Goal: Task Accomplishment & Management: Manage account settings

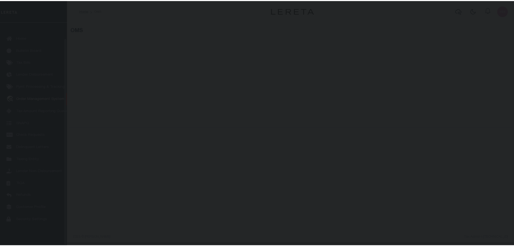
scroll to position [17, 0]
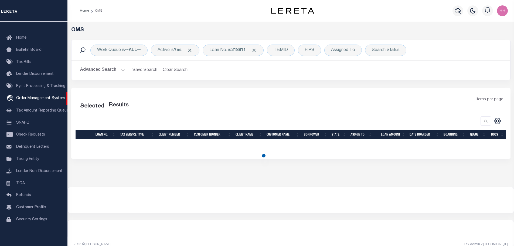
select select "200"
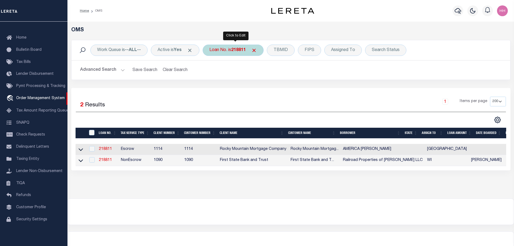
click at [228, 49] on div "Loan No. is 218811" at bounding box center [233, 50] width 61 height 11
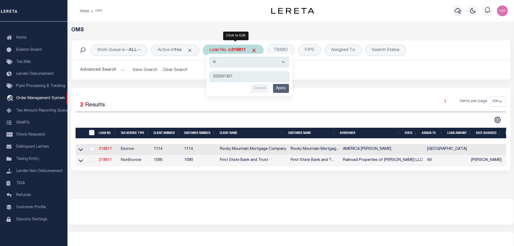
type input "202001307"
click at [288, 94] on div "Is Contains 202001307 Cancel Apply" at bounding box center [250, 75] width 86 height 42
click at [286, 92] on input "Apply" at bounding box center [281, 88] width 16 height 9
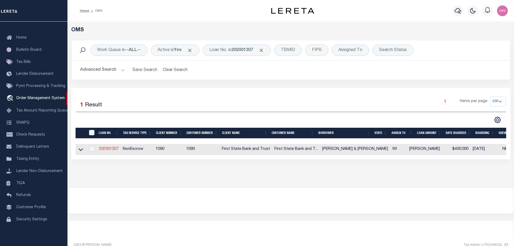
click at [108, 148] on link "202001307" at bounding box center [108, 149] width 19 height 4
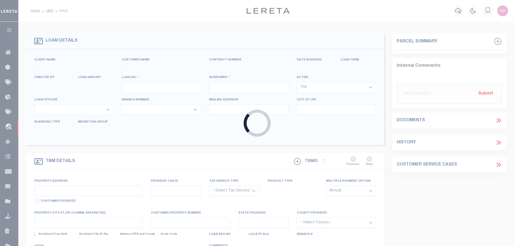
type input "202001307"
type input "HALLORAN, JOHN & DIANNE"
select select
select select "100"
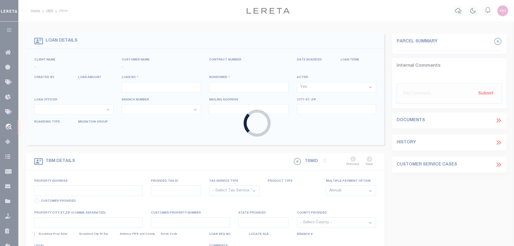
select select "NonEscrow"
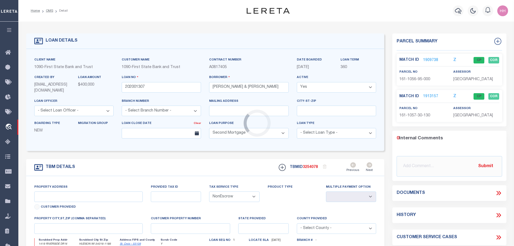
type input "1419 RIVERSIDE DRIVE NORTH"
type input "161-1056-95-000 and 161-1057-30-130"
select select
type input "HUDSON WI 54016"
type input "WI"
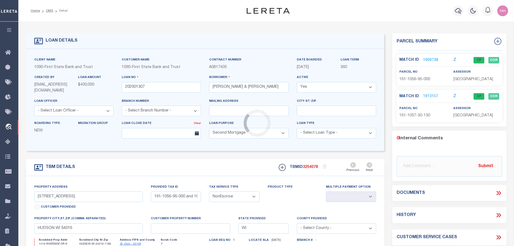
select select
type textarea "LOT FOUR (4) OF CERTIFIED SURVEY MAP IN VOLUME ONE (1) OF CERTIFIED SURVEY MAPS…"
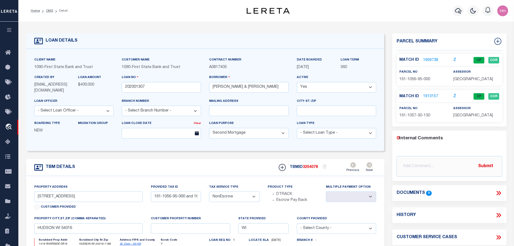
click at [425, 59] on link "1909738" at bounding box center [430, 61] width 15 height 6
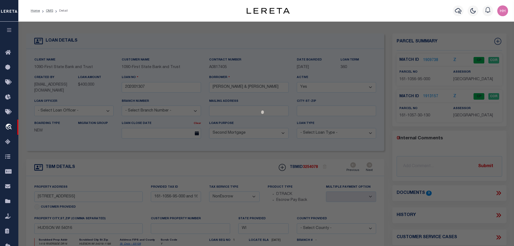
checkbox input "false"
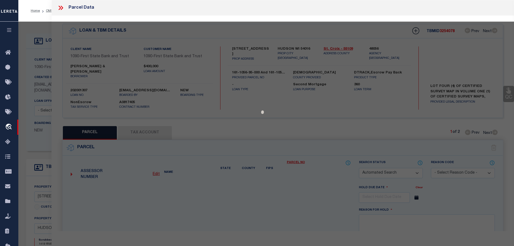
select select "CP"
type input "JOHN W & DIANNE W HALLORAN"
select select
type input "1419 RIVERSIDE DR N"
checkbox input "false"
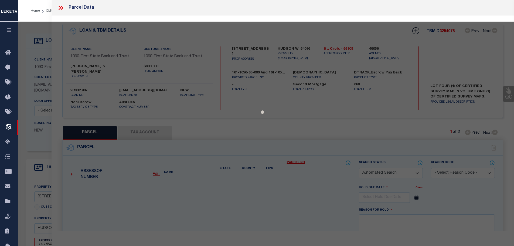
type input "NORTH HUDSON WI 54016"
type textarea "LOT 4 CSM VOL 1/29 VIL NH IN OL 80 ASSESSMENT INCL 161-1057-30-130 (522D-30)"
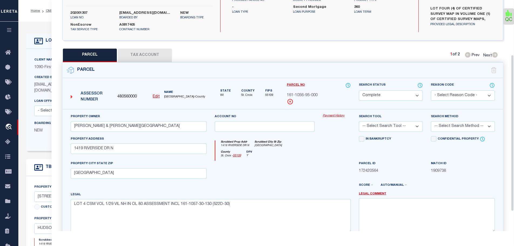
scroll to position [81, 0]
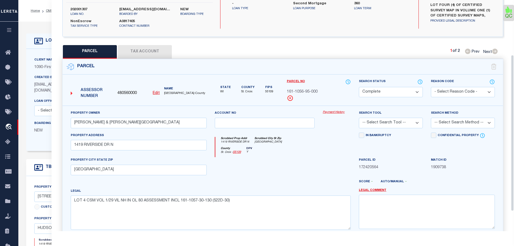
click at [299, 89] on span "161-1056-95-000" at bounding box center [302, 92] width 31 height 6
copy div "161-1056-95-000"
click at [136, 45] on button "Tax Account" at bounding box center [145, 51] width 54 height 13
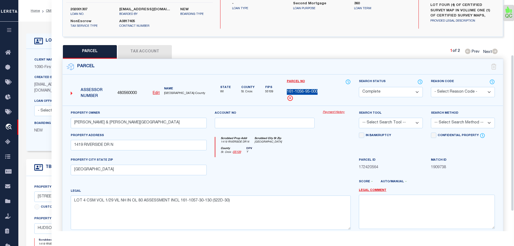
scroll to position [0, 0]
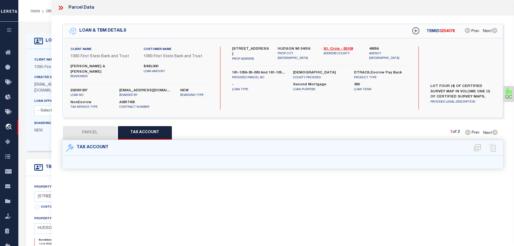
select select "100"
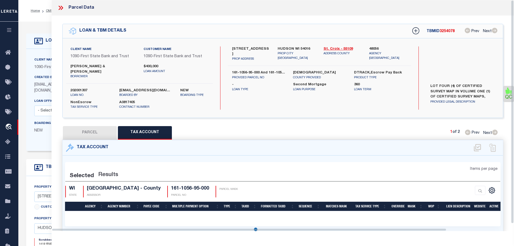
select select "100"
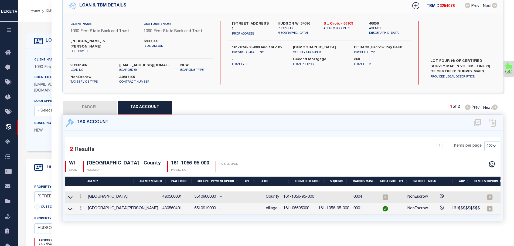
scroll to position [0, 24]
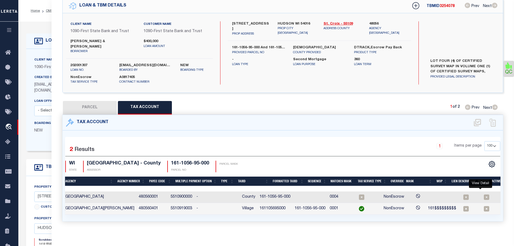
click at [503, 194] on icon "" at bounding box center [505, 196] width 5 height 5
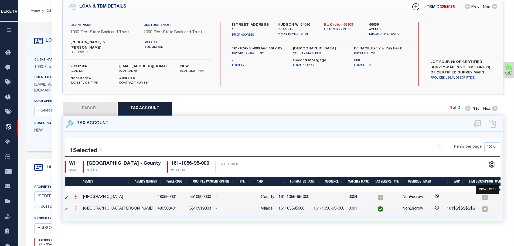
scroll to position [0, 0]
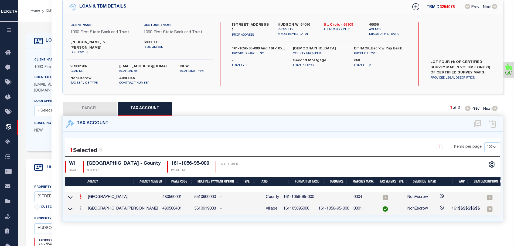
click at [281, 203] on td "161105695000" at bounding box center [298, 209] width 35 height 12
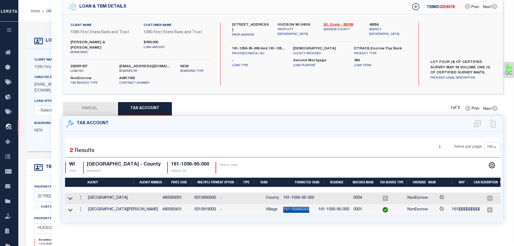
copy td "161105695000"
click at [80, 196] on link at bounding box center [81, 198] width 6 height 4
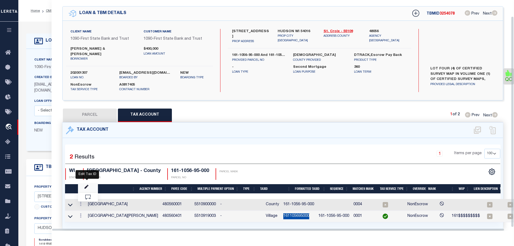
click at [87, 185] on icon "" at bounding box center [87, 187] width 4 height 4
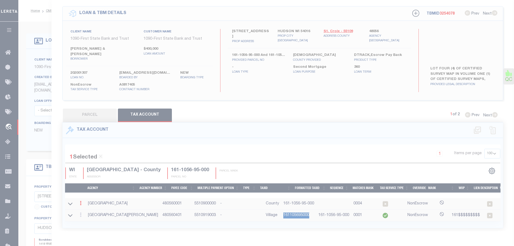
type input "161-1056-95-000"
type textarea "$$$$$$$$$$$$"
checkbox input "true"
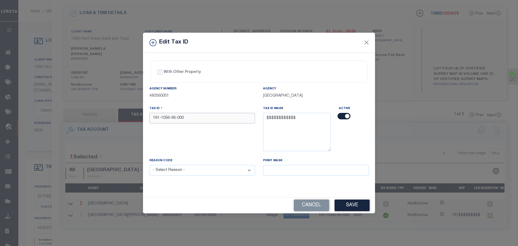
click at [210, 122] on input "161-1056-95-000" at bounding box center [203, 118] width 106 height 11
paste input "105695"
type input "161105695000"
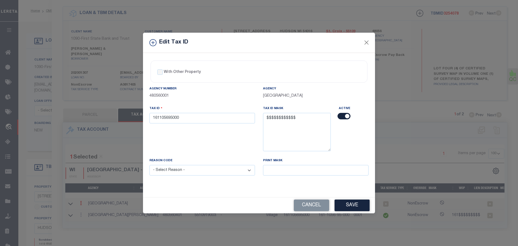
click at [186, 173] on select "- Select Reason - 099 - Other (Provide additional detail) ACT - Agency Changed …" at bounding box center [203, 170] width 106 height 11
select select "ACT"
click at [150, 165] on select "- Select Reason - 099 - Other (Provide additional detail) ACT - Agency Changed …" at bounding box center [203, 170] width 106 height 11
drag, startPoint x: 360, startPoint y: 204, endPoint x: 357, endPoint y: 203, distance: 2.7
click at [357, 203] on button "Save" at bounding box center [352, 206] width 35 height 12
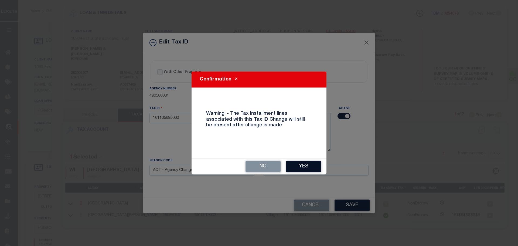
click at [299, 167] on button "Yes" at bounding box center [303, 167] width 35 height 12
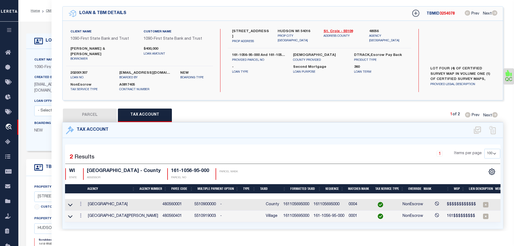
select select
type textarea "LOT FOUR (4) OF CERTIFIED SURVEY MAP IN VOLUME ONE (1) OF CERTIFIED SURVEY MAPS…"
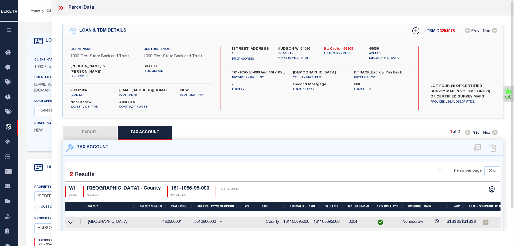
click at [59, 7] on icon at bounding box center [60, 7] width 7 height 7
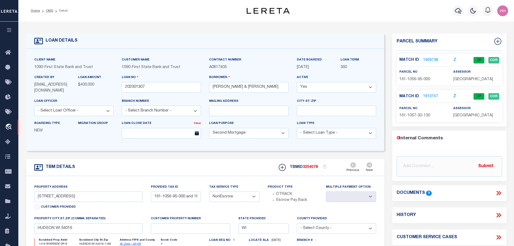
click at [428, 98] on link "1913157" at bounding box center [430, 97] width 15 height 6
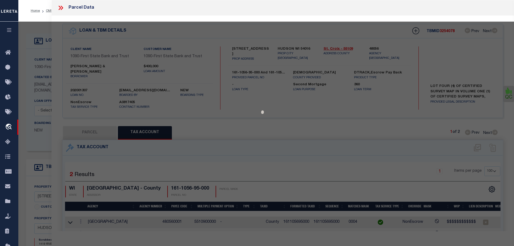
select select "AS"
checkbox input "false"
select select "CP"
type input "JOHN W & DIANNE W HALLORAN"
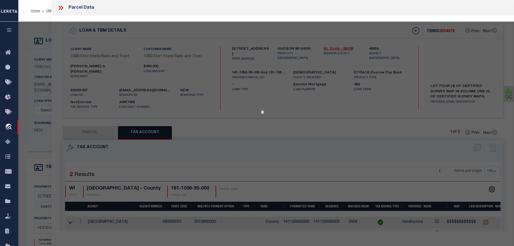
select select
type input "1419 RIVERSIDE DRIVE NORTH"
checkbox input "false"
type input "WI"
type textarea "PT OL 81 VIL N HUDSON BEING LOT 3 CSM 8/2219 .5AC ASSESSED W/161-1056-95 (521F)"
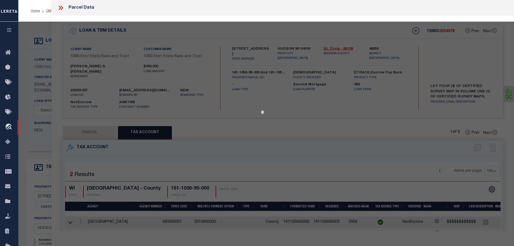
type textarea "Tax ID Special Project"
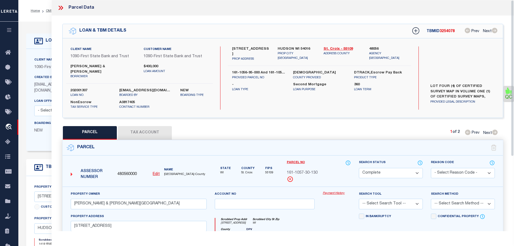
click at [136, 126] on button "Tax Account" at bounding box center [145, 132] width 54 height 13
select select "100"
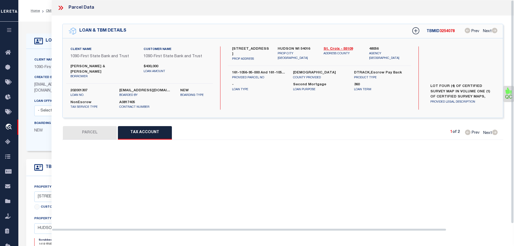
select select "100"
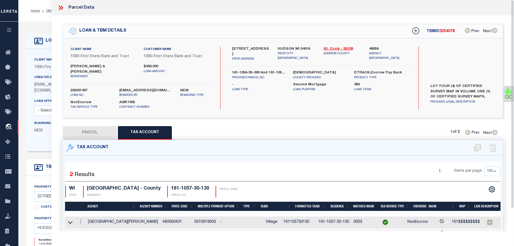
click at [281, 217] on td "161105730130" at bounding box center [298, 223] width 35 height 12
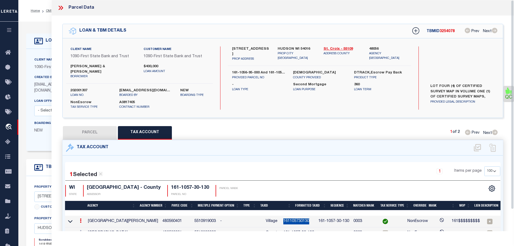
click at [281, 216] on td "161105730130" at bounding box center [298, 222] width 35 height 12
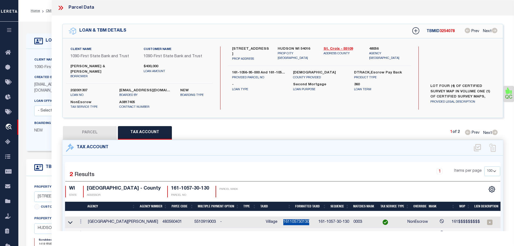
copy td "161105730130"
click at [79, 232] on link at bounding box center [81, 234] width 6 height 4
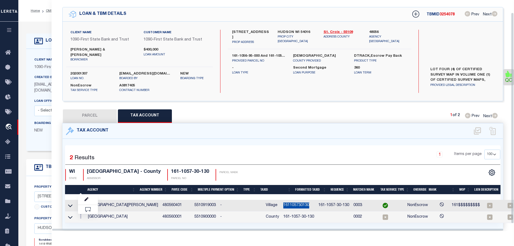
scroll to position [18, 0]
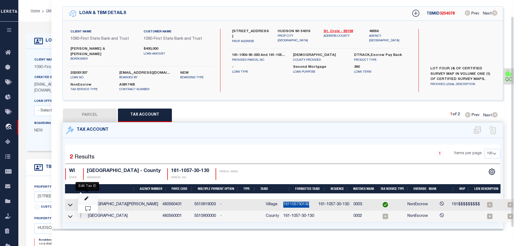
click at [86, 197] on icon "" at bounding box center [87, 199] width 4 height 4
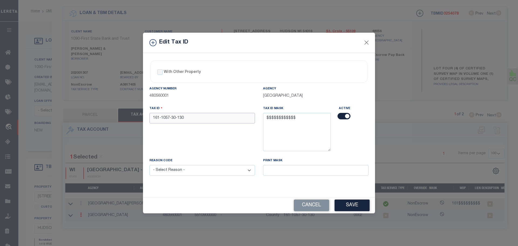
click at [209, 113] on input "161-1057-30-130" at bounding box center [203, 118] width 106 height 11
paste input "105730"
type input "161105730130"
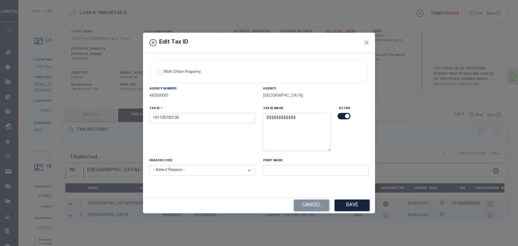
click at [218, 167] on select "- Select Reason - 099 - Other (Provide additional detail) ACT - Agency Changed …" at bounding box center [203, 170] width 106 height 11
select select "ACT"
click at [150, 165] on select "- Select Reason - 099 - Other (Provide additional detail) ACT - Agency Changed …" at bounding box center [203, 170] width 106 height 11
click at [358, 204] on button "Save" at bounding box center [352, 206] width 35 height 12
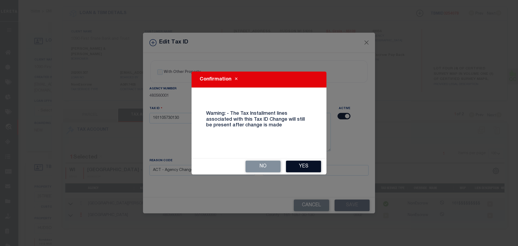
click at [293, 168] on button "Yes" at bounding box center [303, 167] width 35 height 12
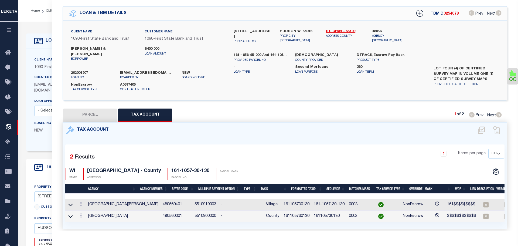
select select
type textarea "LOT FOUR (4) OF CERTIFIED SURVEY MAP IN VOLUME ONE (1) OF CERTIFIED SURVEY MAPS…"
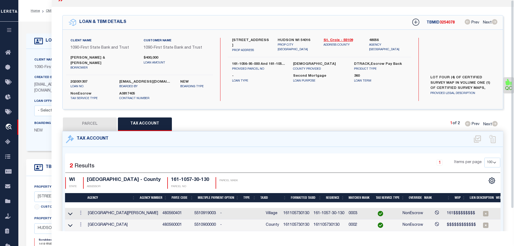
scroll to position [0, 0]
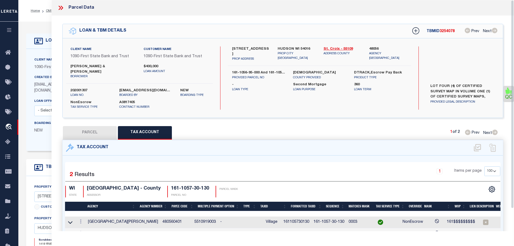
click at [58, 7] on icon at bounding box center [60, 7] width 7 height 7
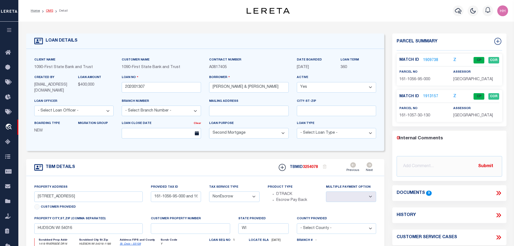
click at [46, 10] on link "OMS" at bounding box center [49, 10] width 7 height 3
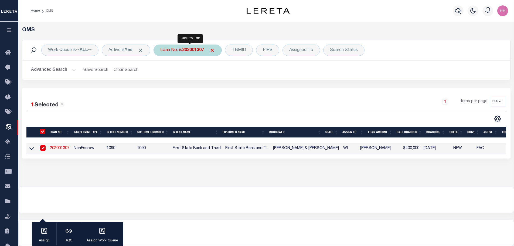
click at [201, 49] on b "202001307" at bounding box center [193, 50] width 22 height 4
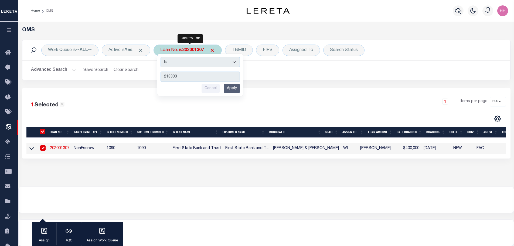
type input "218333"
click at [229, 87] on input "Apply" at bounding box center [232, 88] width 16 height 9
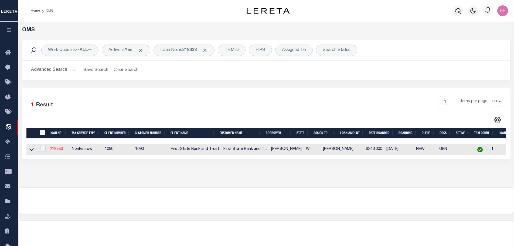
click at [54, 147] on link "218333" at bounding box center [56, 149] width 13 height 4
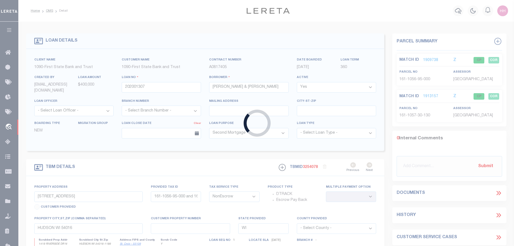
type input "218333"
type input "[PERSON_NAME]"
select select "1206"
select select
type input "[STREET_ADDRESS]"
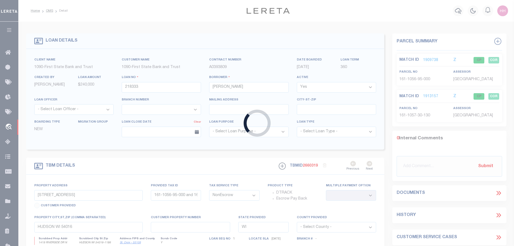
type input "161-2042-40-000"
select select
type input "Hudson WI 54016"
select select "St. Croix"
select select "1206"
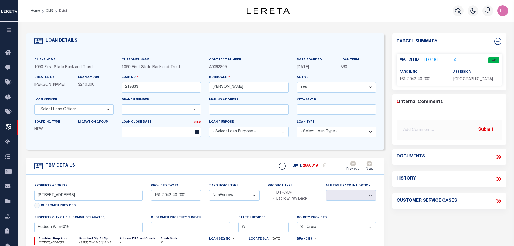
click at [430, 58] on link "1173191" at bounding box center [430, 61] width 15 height 6
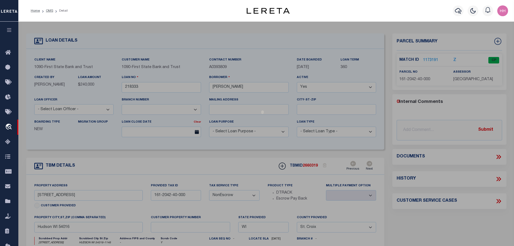
select select "AS"
checkbox input "false"
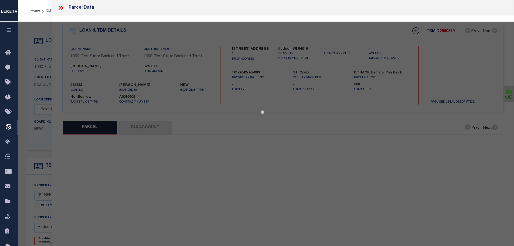
select select "CP"
type input "CRAIG S & KITTY WHITNEY LORENCE"
select select
type input "[STREET_ADDRESS]"
checkbox input "false"
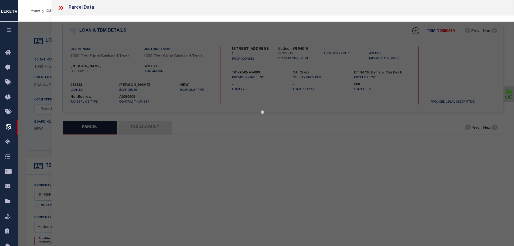
type input "HUDSON WI 54016"
type textarea "SEC 24 T29N R20W PT O.L. 68 LOT 13 OAK MEADOWS VILLAGE NORTH HUDSON (ADD'L HIST…"
type textarea "Tax ID Special Project"
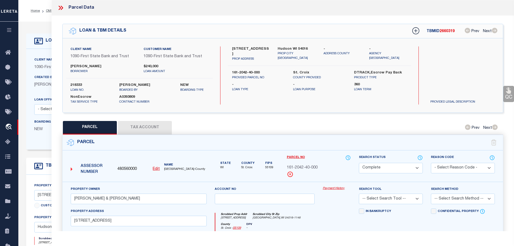
click at [132, 123] on button "Tax Account" at bounding box center [145, 127] width 54 height 13
select select "100"
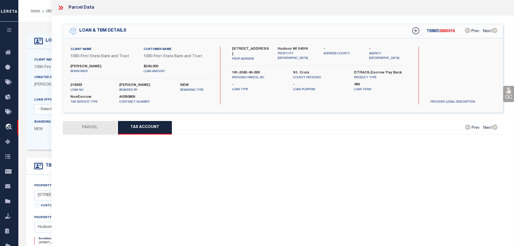
select select "100"
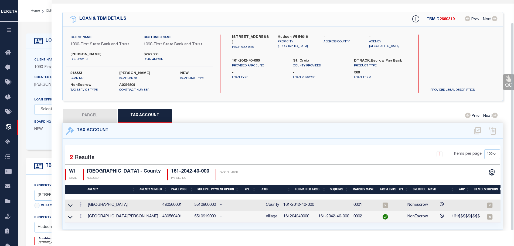
scroll to position [25, 0]
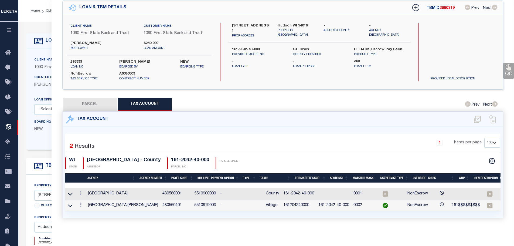
click at [281, 203] on td "161204240000" at bounding box center [298, 206] width 35 height 12
copy td "161204240000"
click at [80, 192] on link at bounding box center [81, 194] width 6 height 4
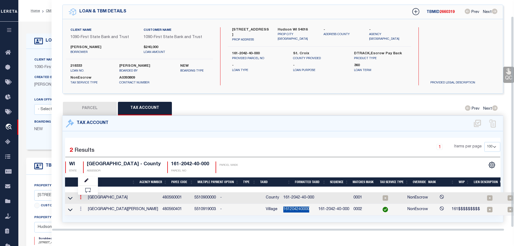
scroll to position [18, 0]
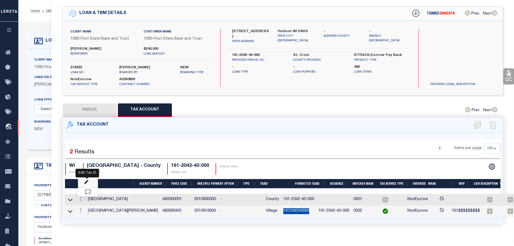
click at [86, 180] on icon "" at bounding box center [87, 182] width 4 height 4
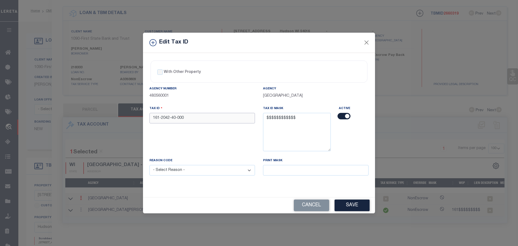
click at [196, 119] on input "161-2042-40-000" at bounding box center [203, 118] width 106 height 11
paste input "204240"
type input "161204240000"
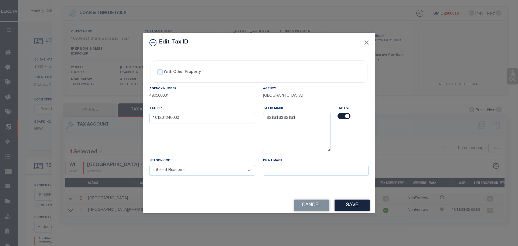
click at [208, 171] on select "- Select Reason - 099 - Other (Provide additional detail) ACT - Agency Changed …" at bounding box center [203, 170] width 106 height 11
click at [200, 167] on select "- Select Reason - 099 - Other (Provide additional detail) ACT - Agency Changed …" at bounding box center [203, 170] width 106 height 11
select select "ACT"
click at [150, 165] on select "- Select Reason - 099 - Other (Provide additional detail) ACT - Agency Changed …" at bounding box center [203, 170] width 106 height 11
click at [355, 203] on button "Save" at bounding box center [352, 206] width 35 height 12
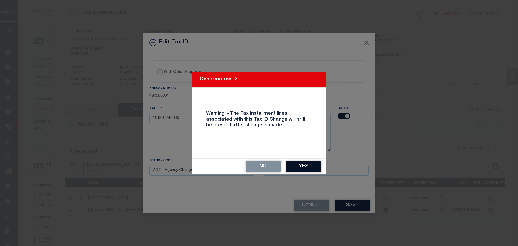
click at [300, 161] on button "Yes" at bounding box center [303, 167] width 35 height 12
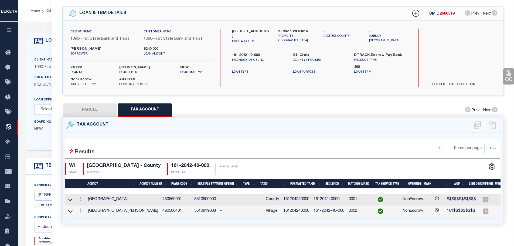
select select
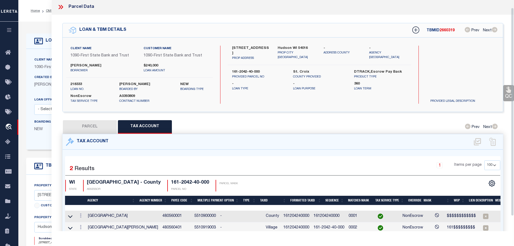
scroll to position [0, 0]
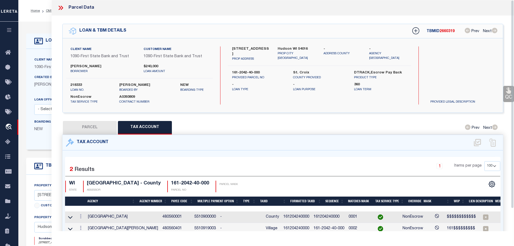
click at [60, 7] on icon at bounding box center [60, 8] width 2 height 4
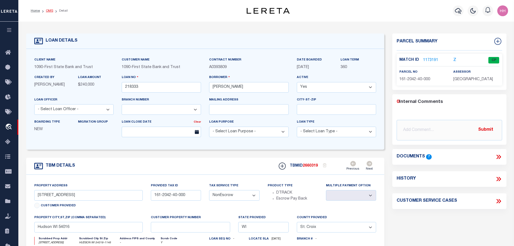
click at [48, 11] on link "OMS" at bounding box center [49, 10] width 7 height 3
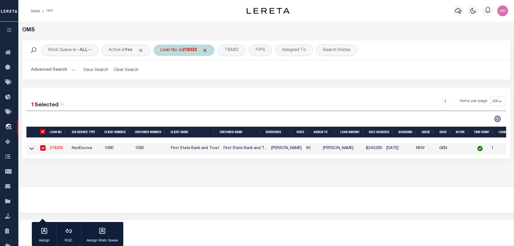
click at [183, 45] on div "Work Queue is --ALL-- Active is Yes Loan No. is 218333 TBMID FIPS Assigned To S…" at bounding box center [266, 50] width 488 height 20
click at [189, 50] on b "218333" at bounding box center [189, 50] width 15 height 4
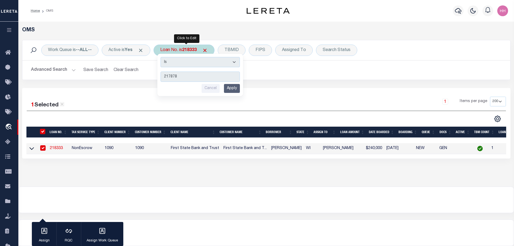
type input "217878"
click at [233, 87] on input "Apply" at bounding box center [232, 88] width 16 height 9
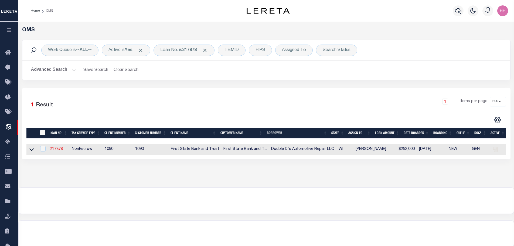
click at [55, 148] on link "217878" at bounding box center [56, 149] width 13 height 4
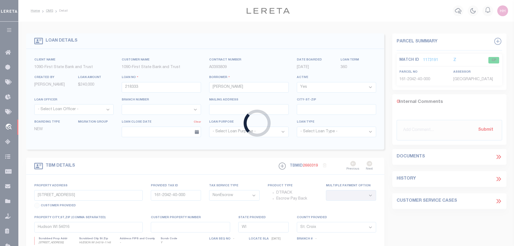
type input "217878"
type input "Double D's Automotive Repair LLC"
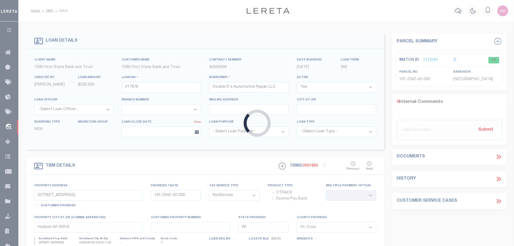
type input "101 Park Ave W"
type input "192-1054-50-060"
select select
type input "Woodville WI 54028"
select select
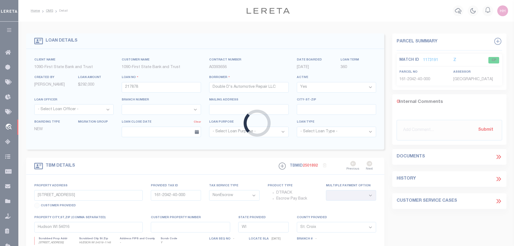
select select "1206"
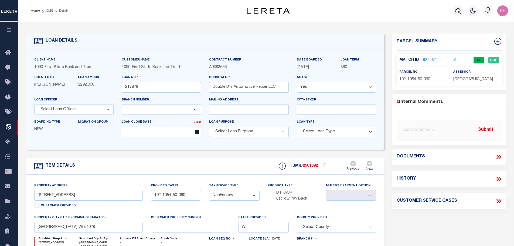
click at [418, 78] on span "192-1054-50-060" at bounding box center [415, 79] width 31 height 4
click at [427, 56] on div "Match ID 989457 Z CP COR parcel no assessor" at bounding box center [450, 70] width 106 height 32
click at [427, 58] on link "989457" at bounding box center [429, 61] width 13 height 6
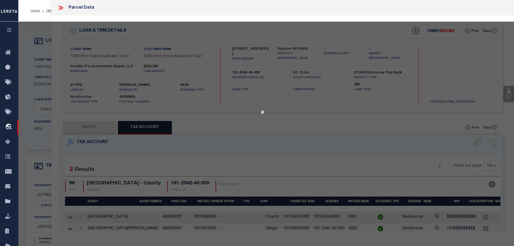
select select "AS"
checkbox input "false"
select select "CP"
type input "DOUBLE D'S AUTOMOTIVE REPAIR LLC"
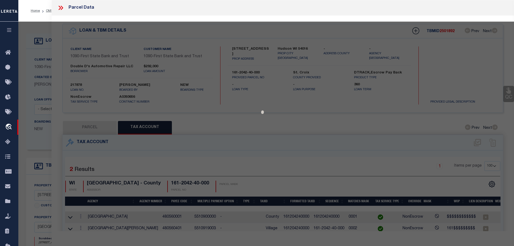
select select
type input "104 PARK AVE W"
checkbox input "false"
type input "WOODVILLE WI 54028"
type textarea "SEC 2 T28N R16W PT OF SE NE BEING LOT 4 CSM 26-5945"
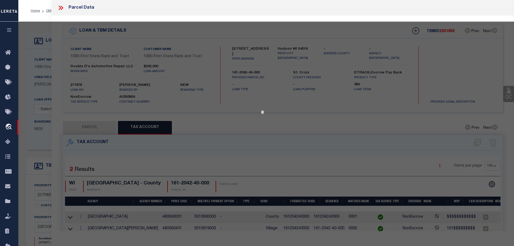
type textarea "1/9/18 JS. Located by provided attachment."
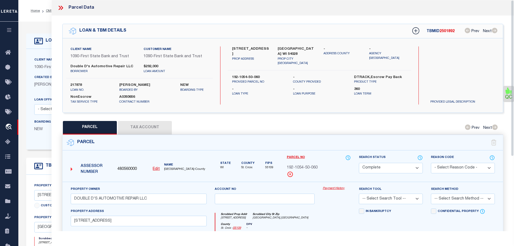
click at [137, 127] on button "Tax Account" at bounding box center [145, 127] width 54 height 13
select select "100"
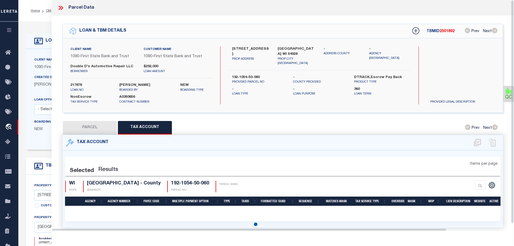
select select "100"
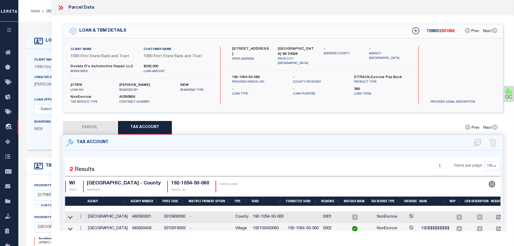
click at [268, 227] on td "192105450060" at bounding box center [268, 229] width 35 height 12
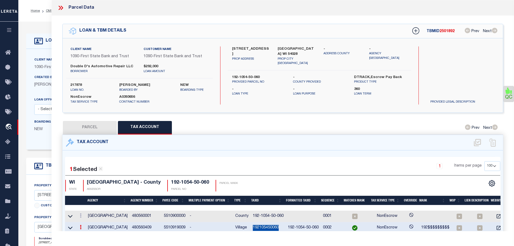
click at [268, 227] on td "192105450060" at bounding box center [268, 228] width 35 height 12
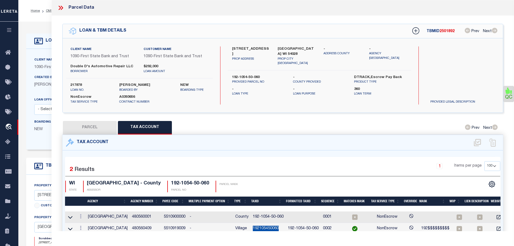
copy td "192105450060"
click at [80, 215] on icon at bounding box center [81, 216] width 2 height 4
click at [87, 222] on icon "" at bounding box center [87, 224] width 4 height 4
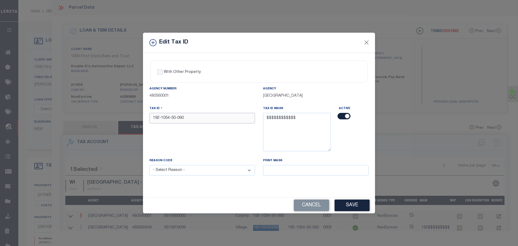
click at [207, 115] on input "192-1054-50-060" at bounding box center [203, 118] width 106 height 11
paste input "105450"
type input "192105450060"
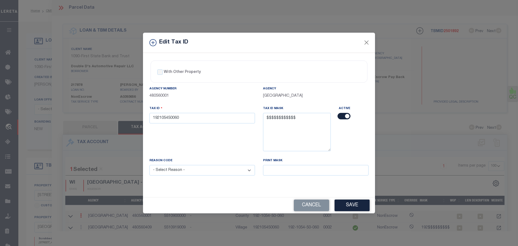
click at [219, 173] on select "- Select Reason - 099 - Other (Provide additional detail) ACT - Agency Changed …" at bounding box center [203, 170] width 106 height 11
select select "ACT"
click at [150, 165] on select "- Select Reason - 099 - Other (Provide additional detail) ACT - Agency Changed …" at bounding box center [203, 170] width 106 height 11
click at [363, 203] on button "Save" at bounding box center [352, 206] width 35 height 12
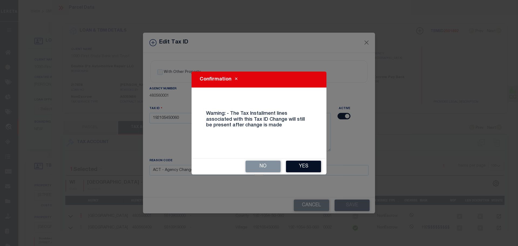
click at [298, 170] on button "Yes" at bounding box center [303, 167] width 35 height 12
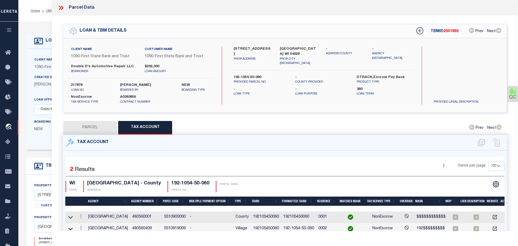
select select
click at [61, 8] on icon at bounding box center [60, 7] width 7 height 7
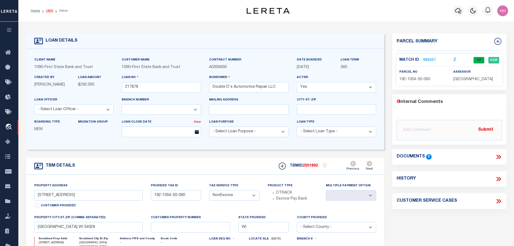
click at [47, 10] on link "OMS" at bounding box center [49, 10] width 7 height 3
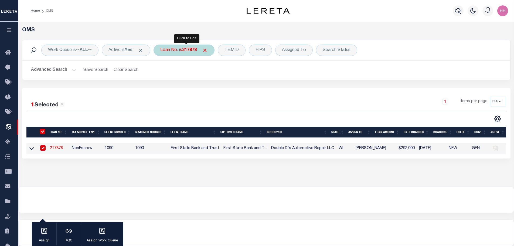
click at [188, 50] on b "217878" at bounding box center [189, 50] width 15 height 4
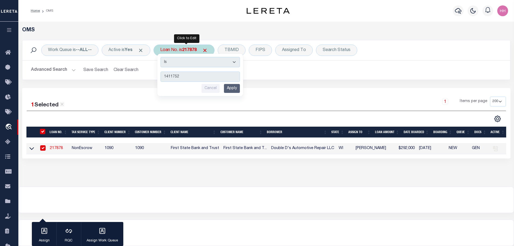
type input "1411752"
click at [228, 85] on input "Apply" at bounding box center [232, 88] width 16 height 9
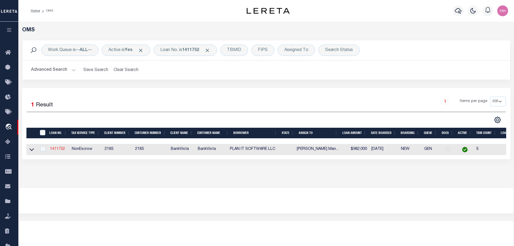
click at [61, 148] on link "1411752" at bounding box center [57, 149] width 15 height 4
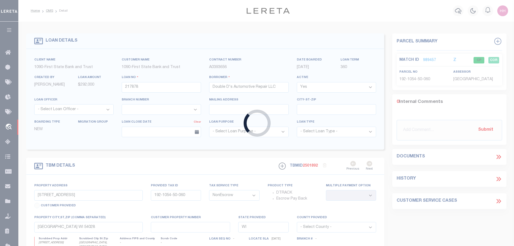
type input "1411752"
type input "PLAN IT SOFTWARE LLC"
select select
type input "3825 FAIRHOMES RD"
type input "DEEPHAVEN, MN 55391"
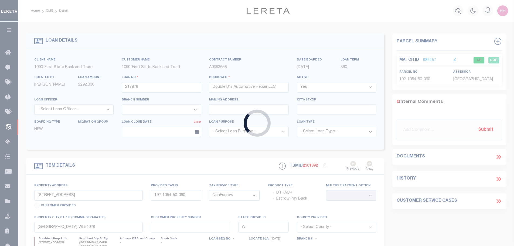
select select "10"
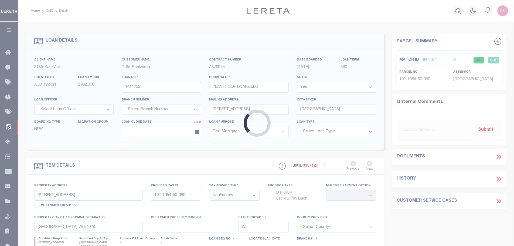
type input "192-1043-30-0000"
select select
type input "14696"
type textarea "TAX ID Update last comment: format"
select select "4780"
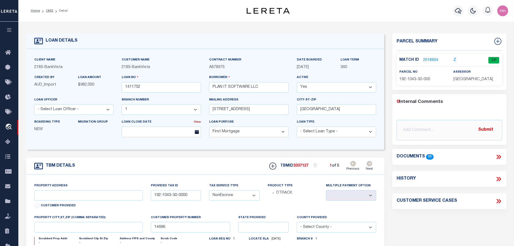
click at [430, 57] on p "2018904" at bounding box center [430, 60] width 15 height 6
click at [430, 59] on link "2018904" at bounding box center [430, 61] width 15 height 6
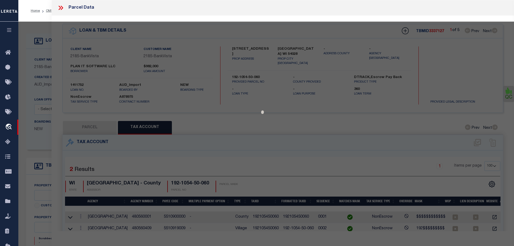
select select "AS"
checkbox input "false"
select select "CP"
type input "RED CEDAR PROPERTIES LLC"
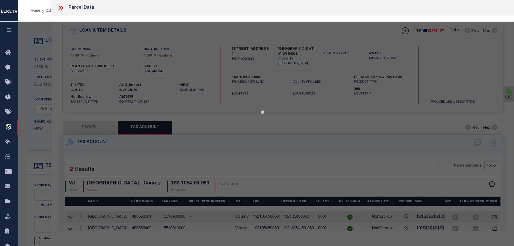
select select "AGW"
select select
checkbox input "false"
type input "WI"
type textarea "COUNTRY ACRES LOT 33 VIL WOODVILLE"
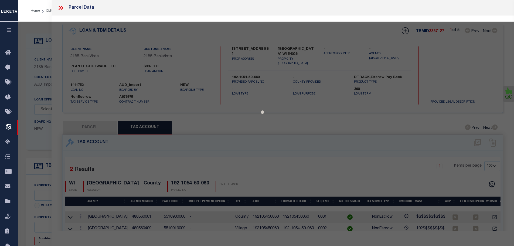
type textarea "format"
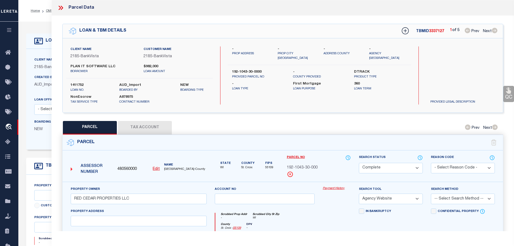
click at [150, 123] on button "Tax Account" at bounding box center [145, 127] width 54 height 13
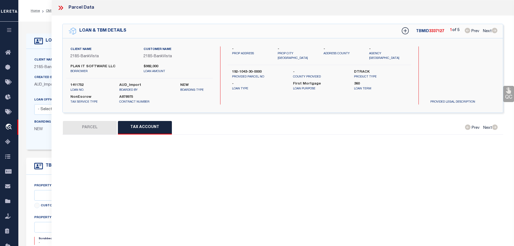
select select "100"
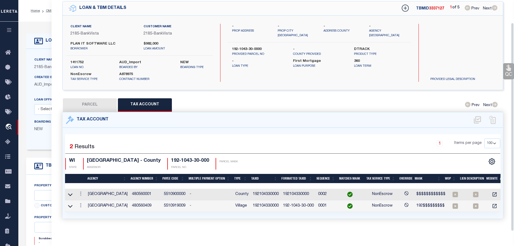
scroll to position [25, 0]
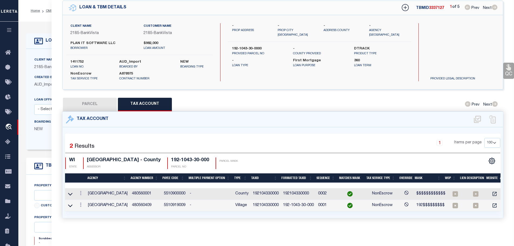
click at [292, 189] on td "192104330000" at bounding box center [298, 194] width 35 height 12
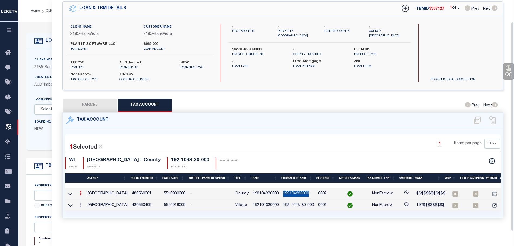
click at [292, 189] on td "192104330000" at bounding box center [298, 194] width 35 height 12
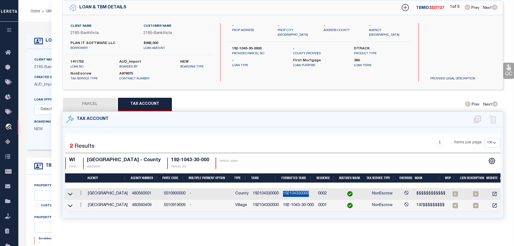
copy td "192104330000"
click at [82, 202] on icon at bounding box center [81, 204] width 2 height 4
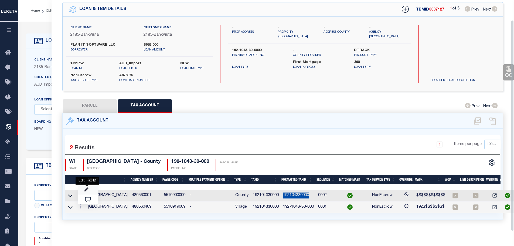
click at [86, 188] on icon "" at bounding box center [87, 190] width 4 height 4
type input "192104330000"
type textarea "192$$$$$$$$$"
type input "XXX-XXXX-XX-XXX*"
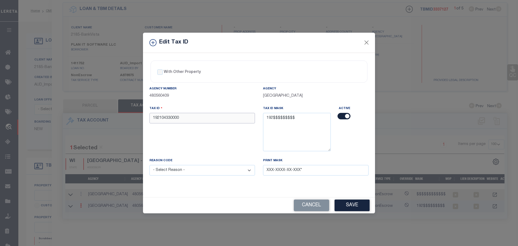
click at [217, 117] on input "192104330000" at bounding box center [203, 118] width 106 height 11
click at [234, 171] on select "- Select Reason - 099 - Other (Provide additional detail) ACT - Agency Changed …" at bounding box center [203, 170] width 106 height 11
select select "ACT"
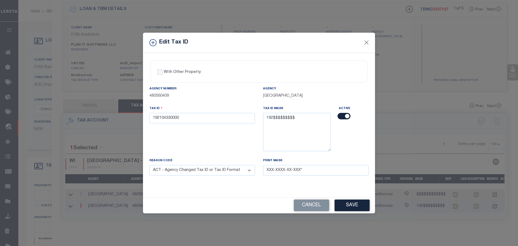
click at [150, 165] on select "- Select Reason - 099 - Other (Provide additional detail) ACT - Agency Changed …" at bounding box center [203, 170] width 106 height 11
click at [358, 205] on button "Save" at bounding box center [352, 206] width 35 height 12
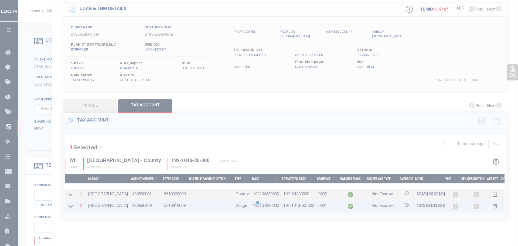
select select
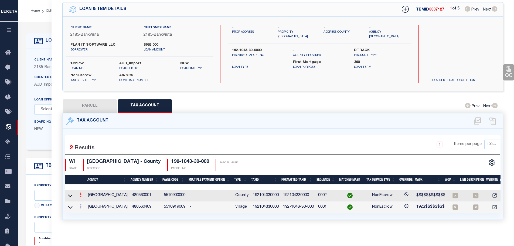
click at [80, 194] on link at bounding box center [81, 195] width 6 height 4
click at [87, 201] on icon at bounding box center [87, 203] width 4 height 4
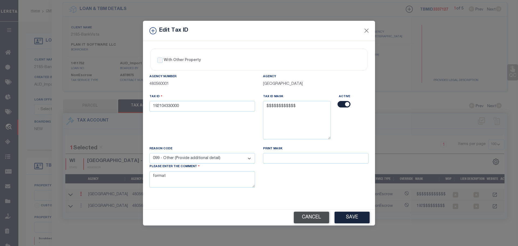
click at [305, 218] on button "Cancel" at bounding box center [311, 218] width 35 height 12
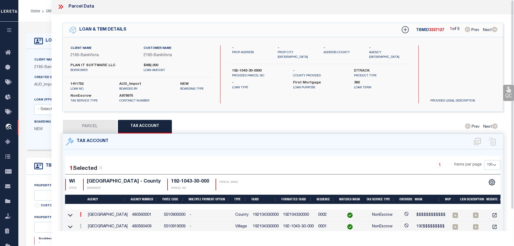
scroll to position [0, 0]
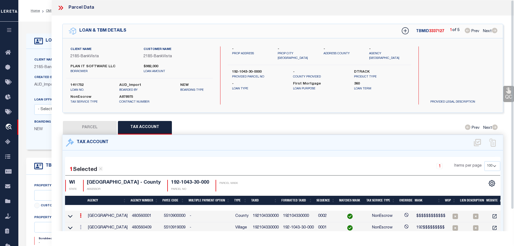
click at [60, 8] on icon at bounding box center [60, 8] width 2 height 4
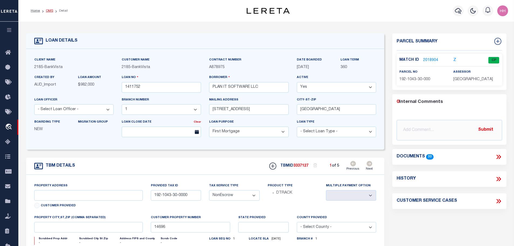
click at [47, 10] on link "OMS" at bounding box center [49, 10] width 7 height 3
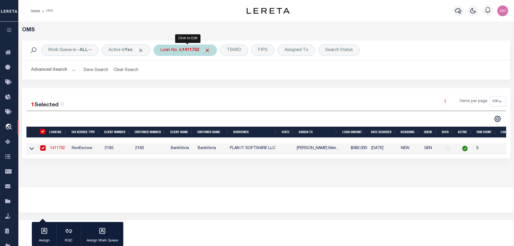
click at [191, 50] on b "1411752" at bounding box center [190, 50] width 17 height 4
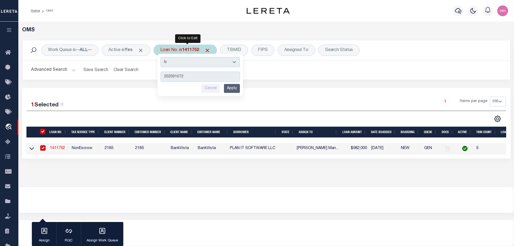
type input "202001072"
click at [237, 90] on input "Apply" at bounding box center [232, 88] width 16 height 9
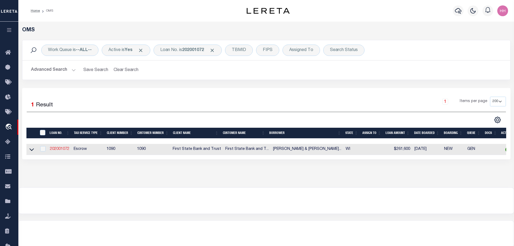
click at [62, 147] on link "202001072" at bounding box center [59, 149] width 19 height 4
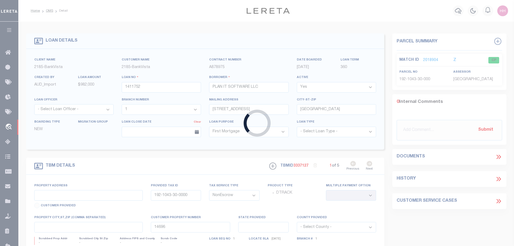
type input "202001072"
type input "BANKSTON, JESSE & JAMES BANKSTON"
select select
select select "Escrow"
type input "701 RYAN RONALD ROAD"
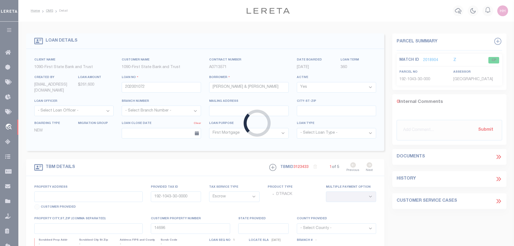
type input "176-1059-30-000"
select select
type input "ROBERTS WI 54023"
type input "WI"
type textarea "Lot 43, in the Plat of ShaRonDale Subdivision, in the Village of Roberts, St. C…"
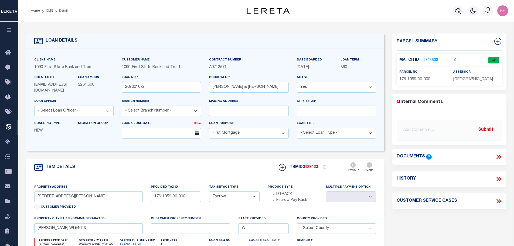
click at [430, 58] on link "1746608" at bounding box center [430, 61] width 15 height 6
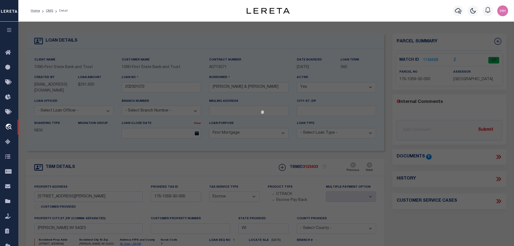
select select "AS"
select select
checkbox input "false"
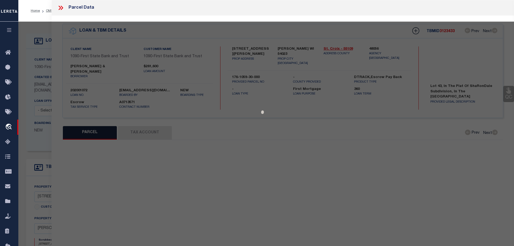
select select "CP"
type input "DELTA CONSTRUCTION INC"
select select
type input "701 RYAN RONALD RD"
checkbox input "false"
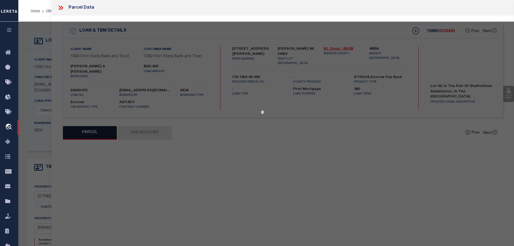
type input "Roberts WI 54023"
type textarea "SEC 22 T29N R18W NE NW LOT 43 SHARONDALE SUBDIVISION"
type textarea "Tax ID Special Project"
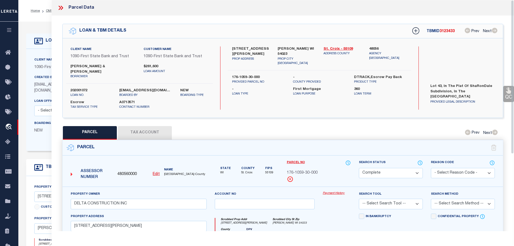
click at [151, 129] on button "Tax Account" at bounding box center [145, 132] width 54 height 13
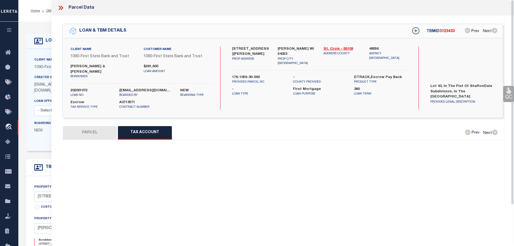
select select "100"
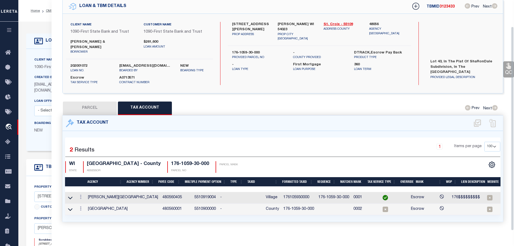
scroll to position [30, 0]
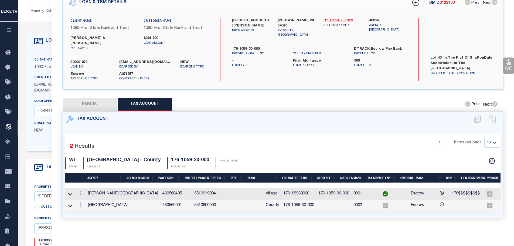
click at [281, 190] on td "176105930000" at bounding box center [298, 194] width 35 height 12
copy td "176105930000"
click at [80, 202] on icon at bounding box center [81, 204] width 2 height 4
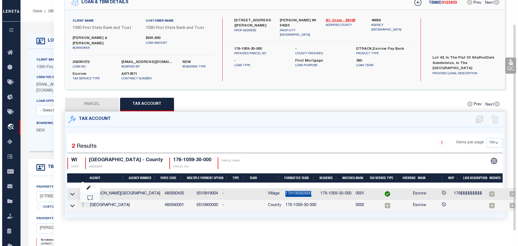
scroll to position [27, 0]
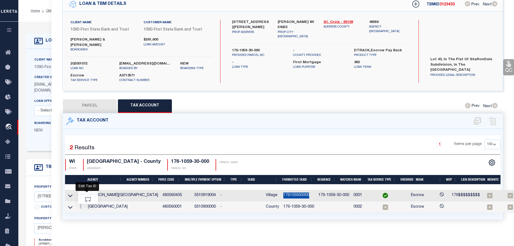
click at [87, 188] on icon "" at bounding box center [87, 189] width 4 height 4
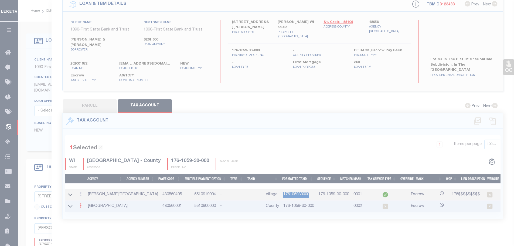
type input "176-1059-30-000"
select select
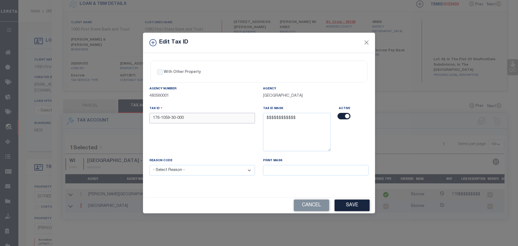
click at [188, 117] on input "176-1059-30-000" at bounding box center [203, 118] width 106 height 11
paste input "105930"
type input "176105930000"
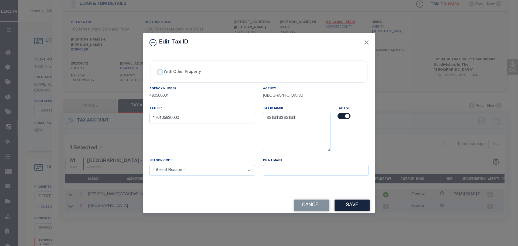
click at [191, 174] on select "- Select Reason - 099 - Other (Provide additional detail) ACT - Agency Changed …" at bounding box center [203, 170] width 106 height 11
select select "ACT"
click at [150, 165] on select "- Select Reason - 099 - Other (Provide additional detail) ACT - Agency Changed …" at bounding box center [203, 170] width 106 height 11
click at [349, 207] on button "Save" at bounding box center [352, 206] width 35 height 12
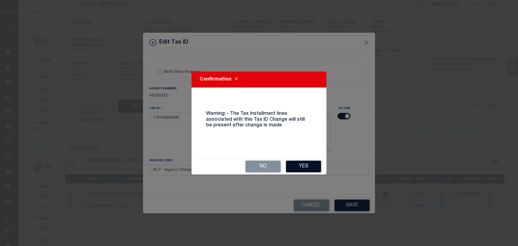
click at [312, 169] on button "Yes" at bounding box center [303, 167] width 35 height 12
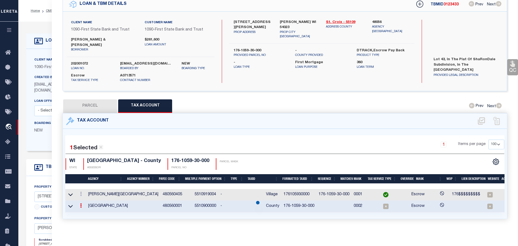
select select
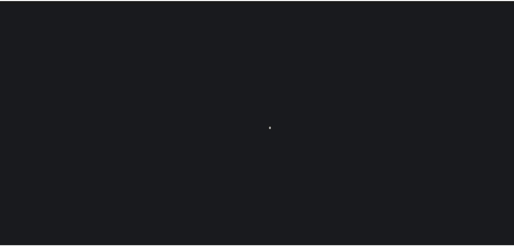
scroll to position [17, 0]
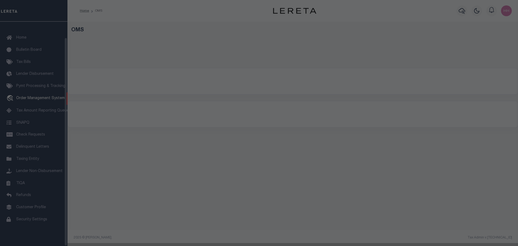
select select "200"
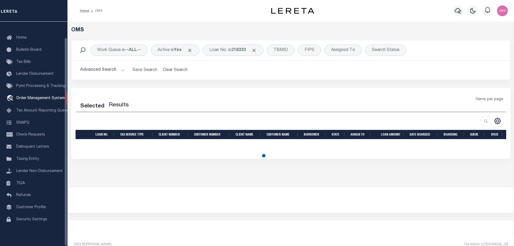
select select "200"
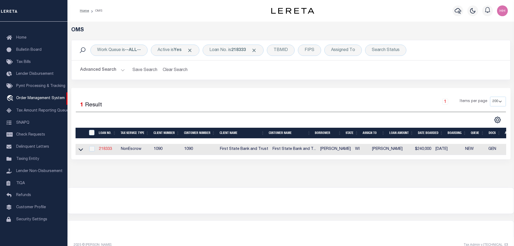
click at [108, 148] on link "218333" at bounding box center [105, 149] width 13 height 4
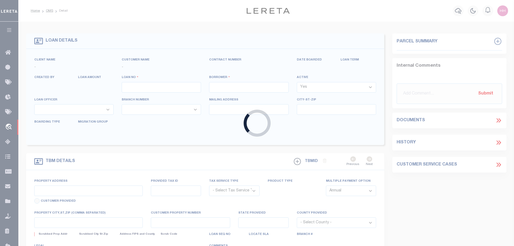
type input "218333"
type input "[PERSON_NAME]"
select select
select select "NonEscrow"
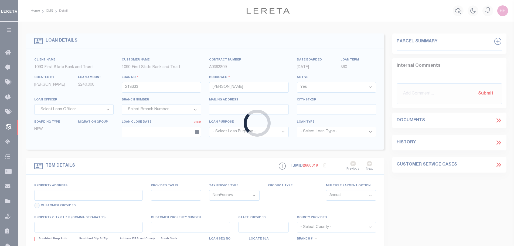
select select "1206"
type input "[STREET_ADDRESS]"
type input "161-2042-40-000"
select select
type input "Hudson WI 54016"
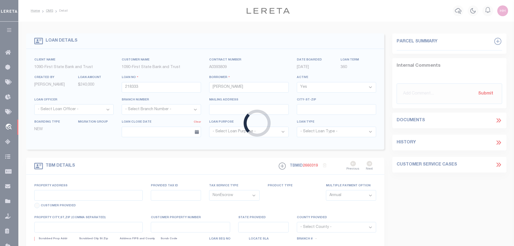
type input "WI"
select select "St. Croix"
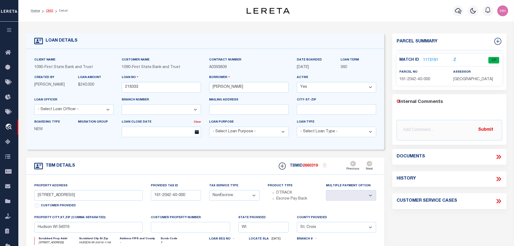
click at [46, 11] on link "OMS" at bounding box center [49, 10] width 7 height 3
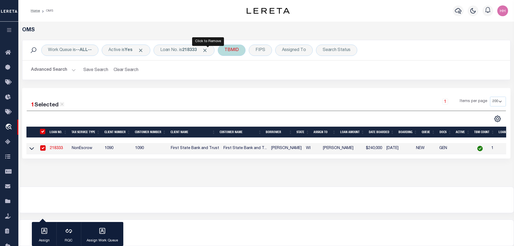
click at [208, 50] on span "Click to Remove" at bounding box center [205, 51] width 6 height 6
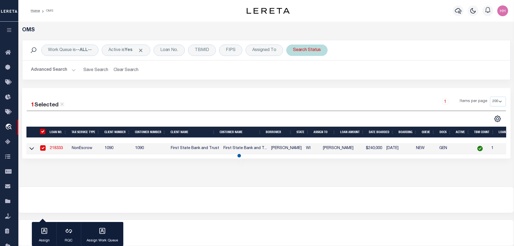
click at [304, 50] on div "Search Status" at bounding box center [306, 50] width 41 height 11
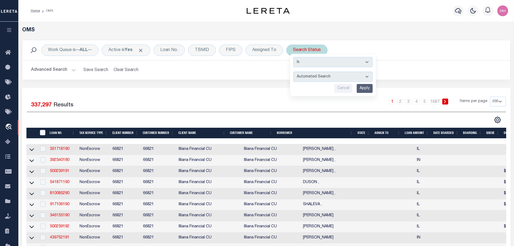
click at [313, 75] on select "Automated Search Bad Parcel Complete Duplicate Parcel High Dollar Reporting In …" at bounding box center [332, 77] width 79 height 10
select select "HD"
click at [293, 72] on select "Automated Search Bad Parcel Complete Duplicate Parcel High Dollar Reporting In …" at bounding box center [332, 77] width 79 height 10
click at [365, 87] on input "Apply" at bounding box center [365, 88] width 16 height 9
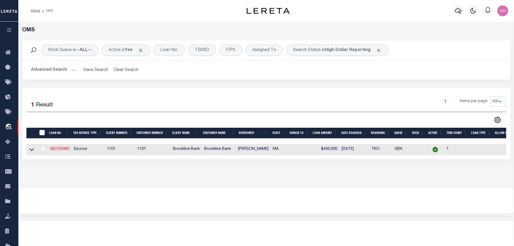
click at [58, 149] on link "680185980" at bounding box center [59, 149] width 19 height 4
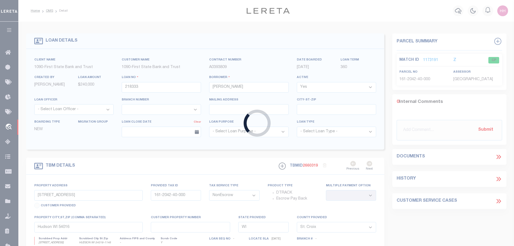
type input "680185980"
type input "[PERSON_NAME]"
select select
select select "Escrow"
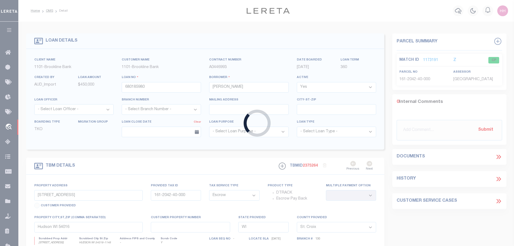
type input "[STREET_ADDRESS]"
type input "043-005"
select select
type input "WALPOLE MA"
type input "2482"
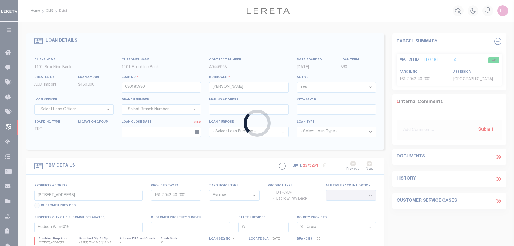
type input "MA"
select select "[GEOGRAPHIC_DATA]"
select select "3166"
select select "1516"
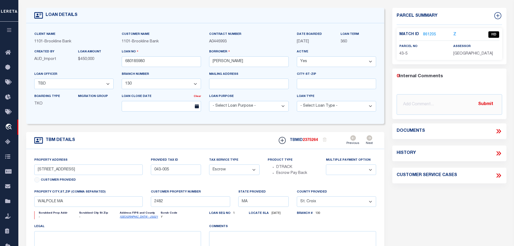
scroll to position [27, 0]
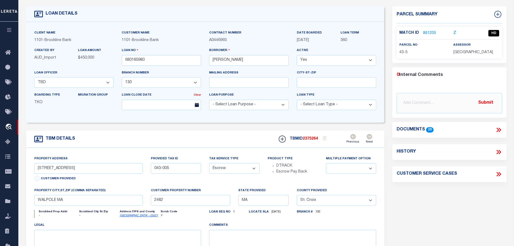
click at [421, 29] on div "Match ID 861205 Z HD parcel no 43-5" at bounding box center [450, 43] width 106 height 32
click at [428, 32] on link "861205" at bounding box center [429, 34] width 13 height 6
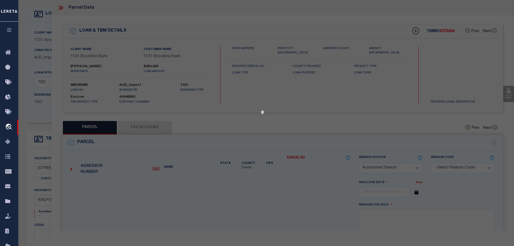
checkbox input "false"
select select "HD"
type input "[PERSON_NAME]"
checkbox input "false"
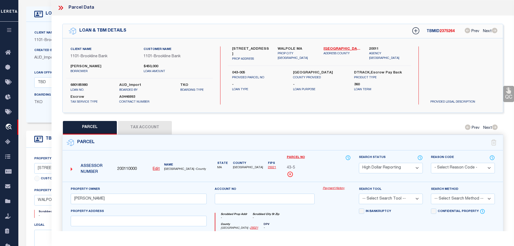
click at [147, 124] on button "Tax Account" at bounding box center [145, 127] width 54 height 13
select select "100"
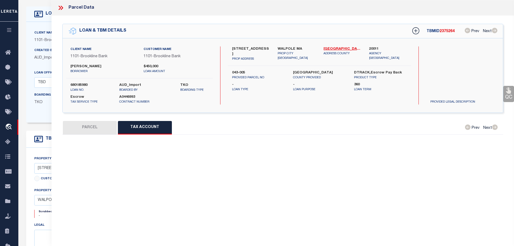
select select "100"
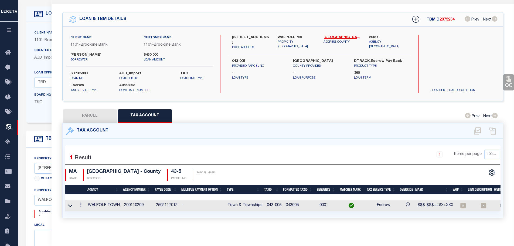
scroll to position [0, 0]
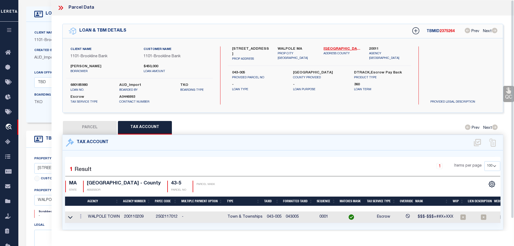
click at [85, 123] on button "PARCEL" at bounding box center [90, 127] width 54 height 13
select select "AS"
checkbox input "false"
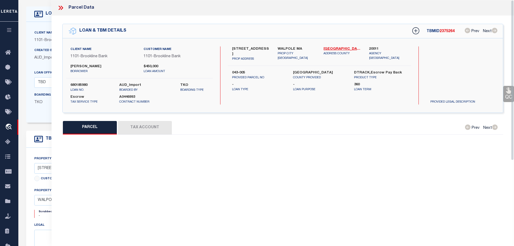
select select "HD"
type input "[PERSON_NAME]"
checkbox input "false"
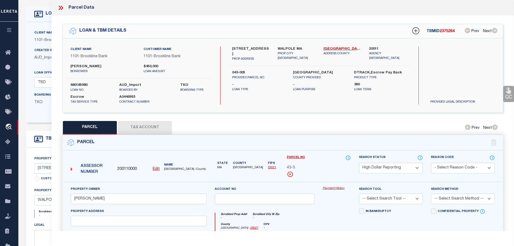
click at [410, 171] on div "Search Status Automated Search Bad Parcel Complete Duplicate Parcel High Dollar…" at bounding box center [391, 168] width 72 height 27
click at [411, 166] on select "Automated Search Bad Parcel Complete Duplicate Parcel High Dollar Reporting In …" at bounding box center [391, 168] width 64 height 11
select select "PC"
click at [359, 163] on select "Automated Search Bad Parcel Complete Duplicate Parcel High Dollar Reporting In …" at bounding box center [391, 168] width 64 height 11
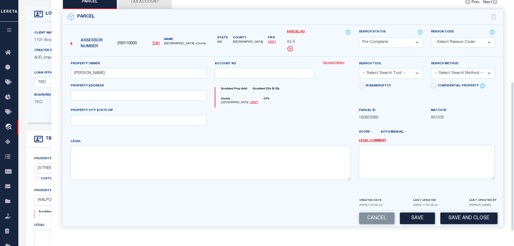
scroll to position [126, 0]
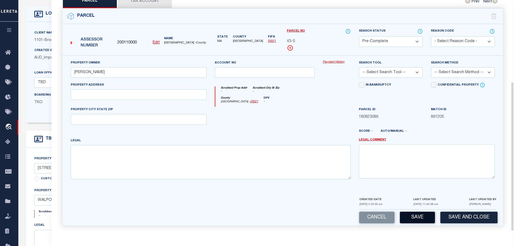
click at [416, 216] on button "Save" at bounding box center [417, 218] width 35 height 12
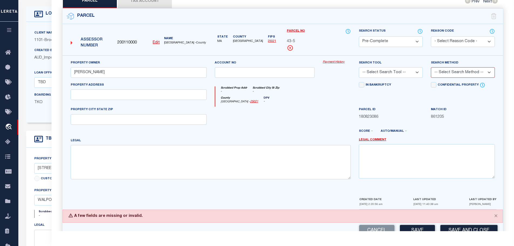
click at [391, 71] on select "-- Select Search Tool -- 3rd Party Website Agency File Agency Website ATLS CNV-…" at bounding box center [391, 72] width 64 height 11
select select "AGW"
click at [359, 67] on select "-- Select Search Tool -- 3rd Party Website Agency File Agency Website ATLS CNV-…" at bounding box center [391, 72] width 64 height 11
click at [456, 76] on select "-- Select Search Method -- Property Address Legal Liability Info Provided" at bounding box center [463, 72] width 64 height 11
select select "LIP"
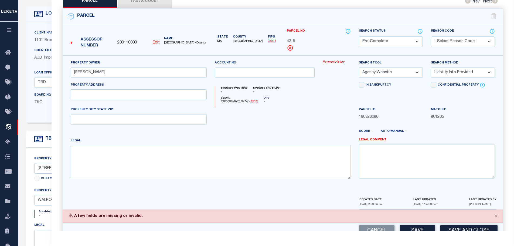
click at [431, 67] on select "-- Select Search Method -- Property Address Legal Liability Info Provided" at bounding box center [463, 72] width 64 height 11
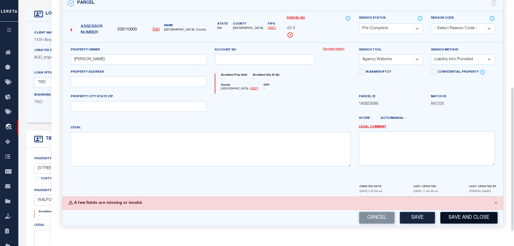
click at [456, 222] on button "Save and Close" at bounding box center [469, 218] width 57 height 12
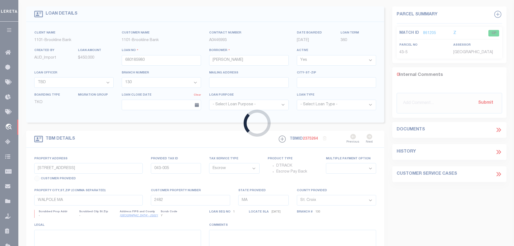
select select "3166"
select select "1516"
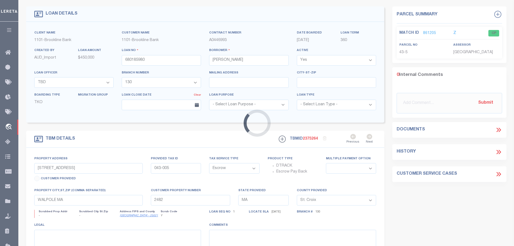
select select
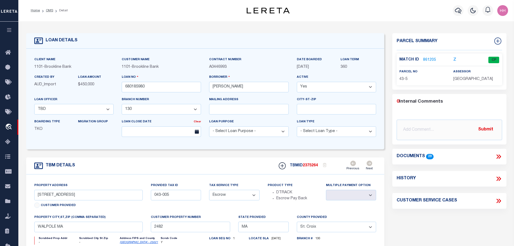
scroll to position [0, 0]
click at [48, 12] on link "OMS" at bounding box center [49, 10] width 7 height 3
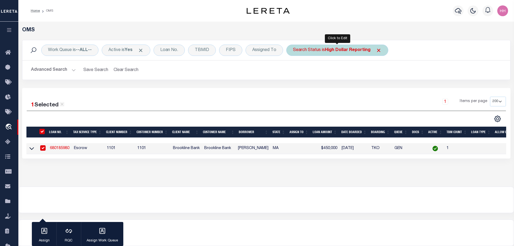
click at [353, 50] on b "High Dollar Reporting" at bounding box center [348, 50] width 46 height 4
select select "HD"
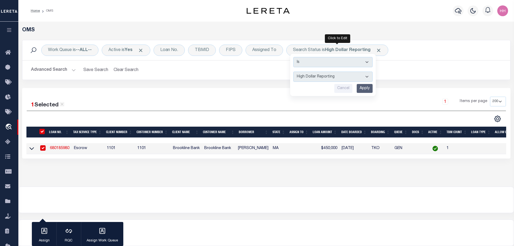
click at [365, 89] on input "Apply" at bounding box center [365, 88] width 16 height 9
